Goal: Transaction & Acquisition: Book appointment/travel/reservation

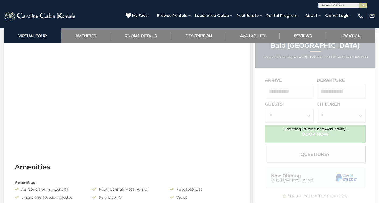
scroll to position [273, 0]
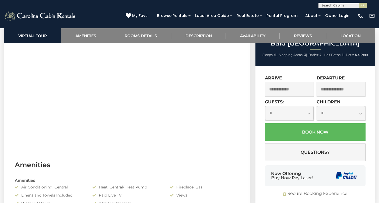
click at [295, 97] on input "text" at bounding box center [289, 89] width 49 height 15
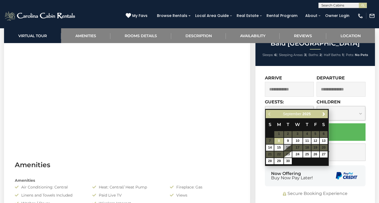
click at [269, 114] on div "Previous Next September 2025" at bounding box center [296, 114] width 62 height 8
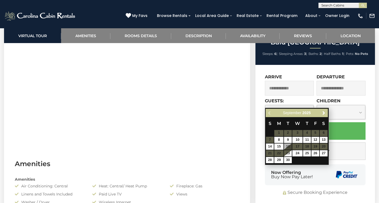
scroll to position [274, 0]
click at [269, 114] on div "Previous Next September 2025" at bounding box center [296, 113] width 62 height 8
click at [302, 95] on input "text" at bounding box center [289, 88] width 49 height 15
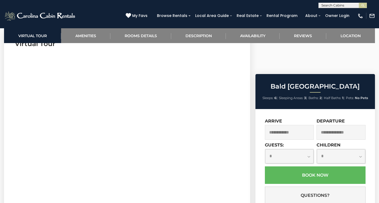
scroll to position [235, 0]
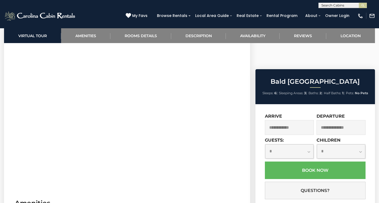
click at [293, 120] on input "text" at bounding box center [289, 127] width 49 height 15
